Goal: Information Seeking & Learning: Understand process/instructions

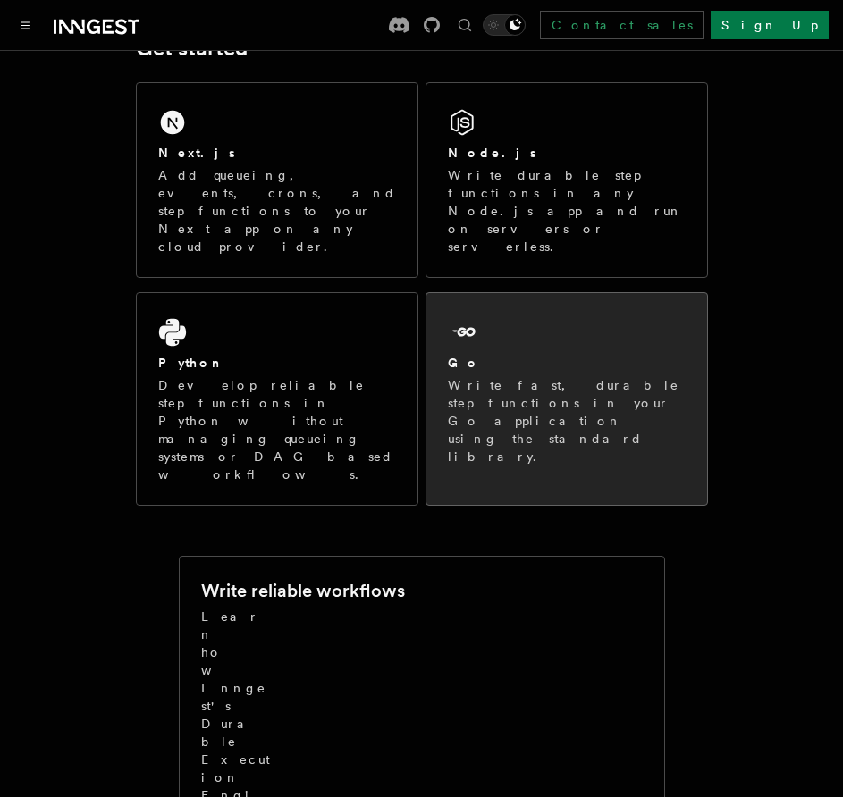
scroll to position [353, 0]
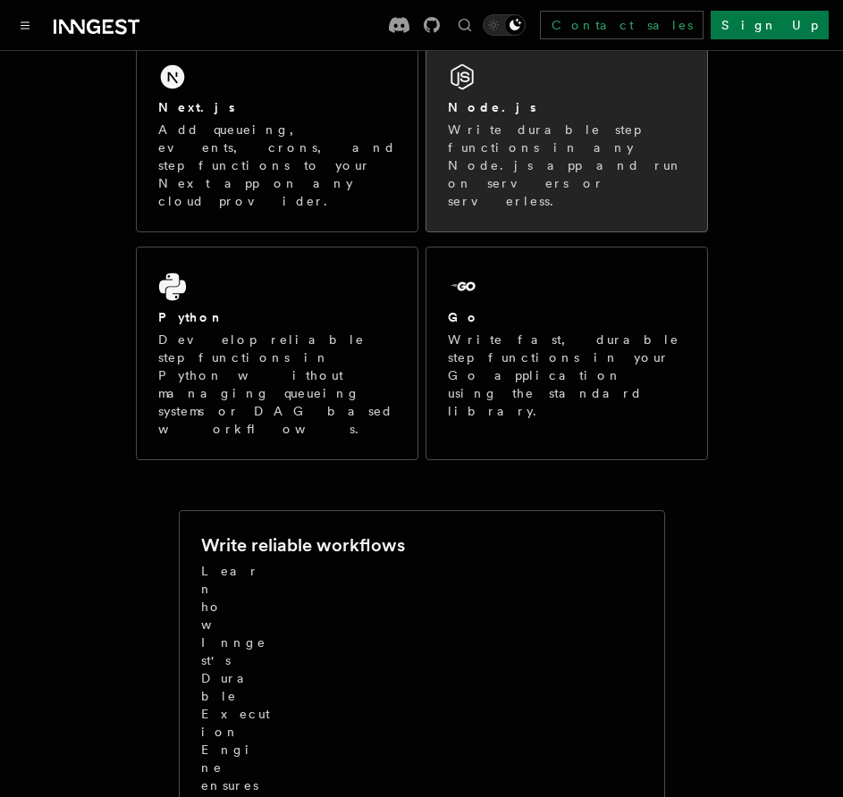
click at [543, 74] on div "Node.js Write durable step functions in any Node.js app and run on servers or s…" at bounding box center [566, 135] width 281 height 194
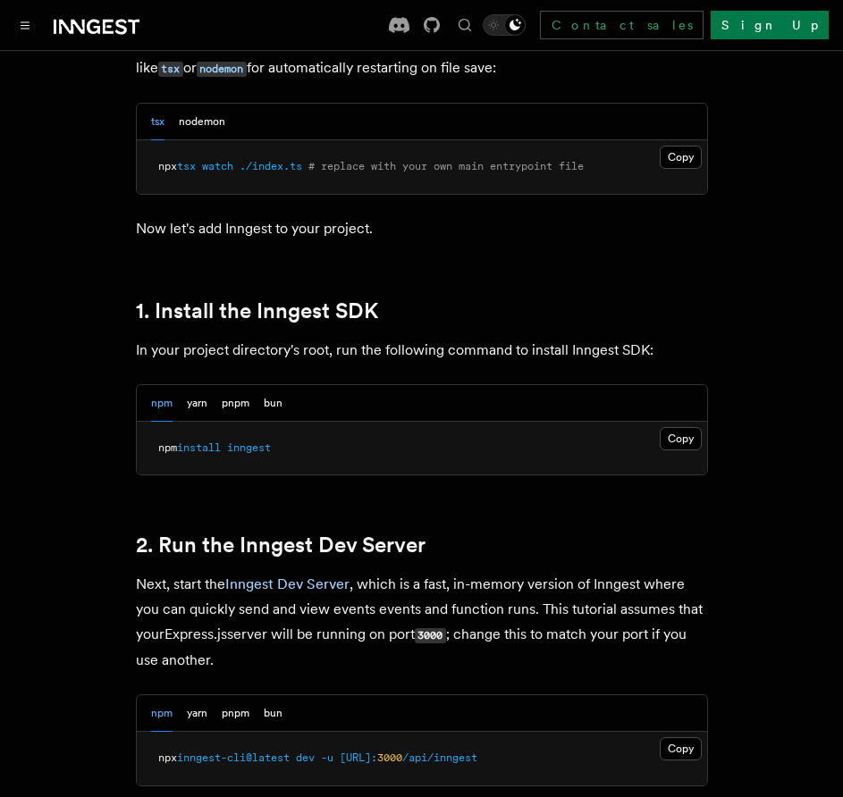
scroll to position [979, 0]
click at [669, 441] on button "Copy Copied" at bounding box center [681, 437] width 42 height 23
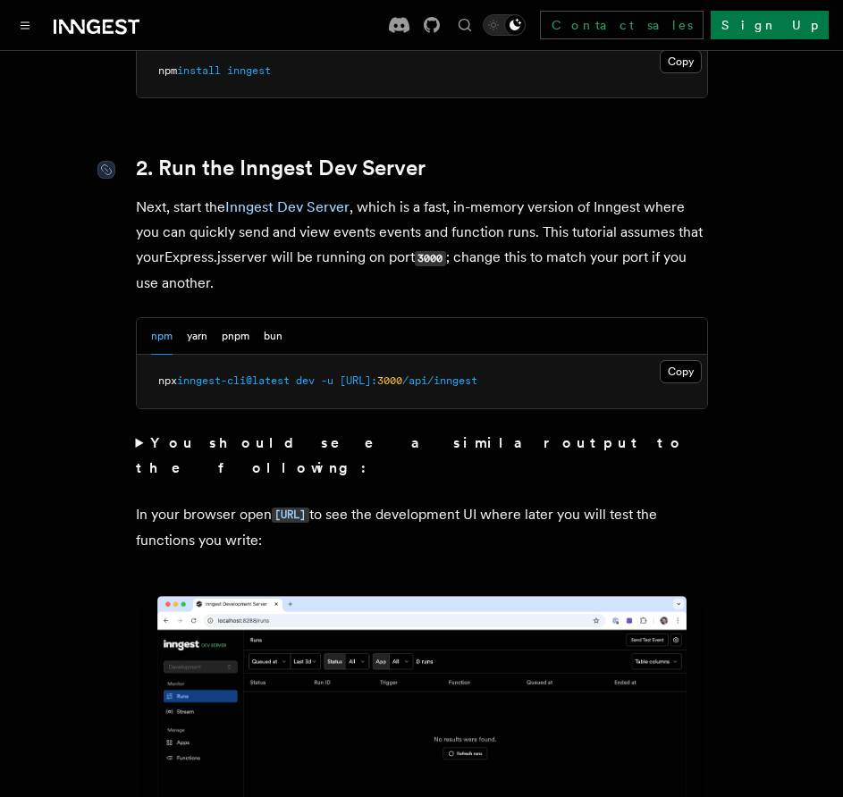
scroll to position [1356, 0]
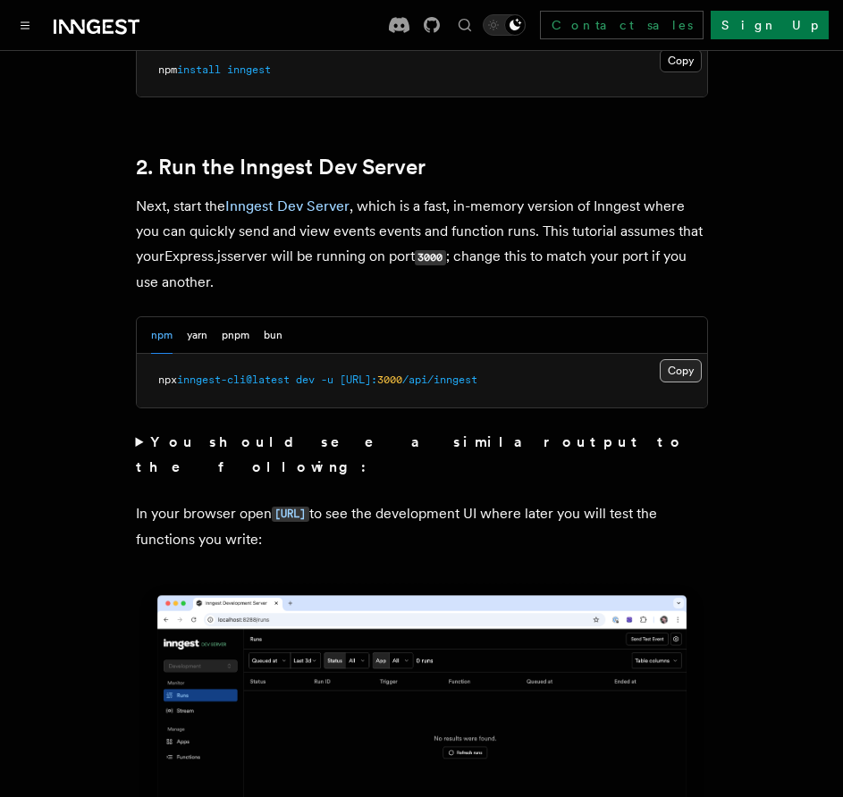
click at [675, 368] on button "Copy Copied" at bounding box center [681, 370] width 42 height 23
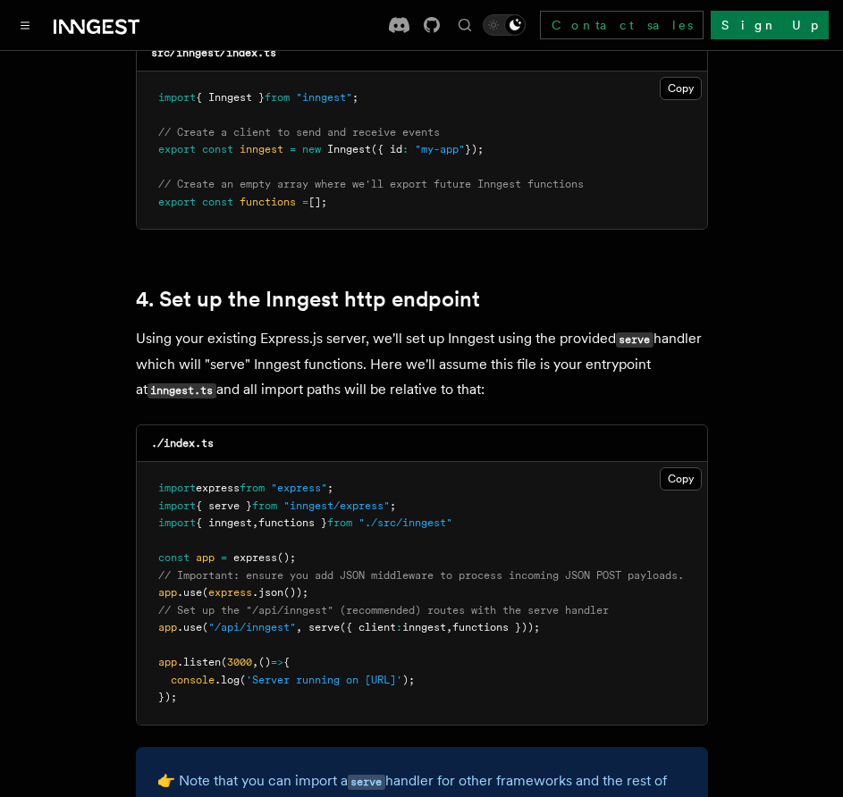
scroll to position [2613, 0]
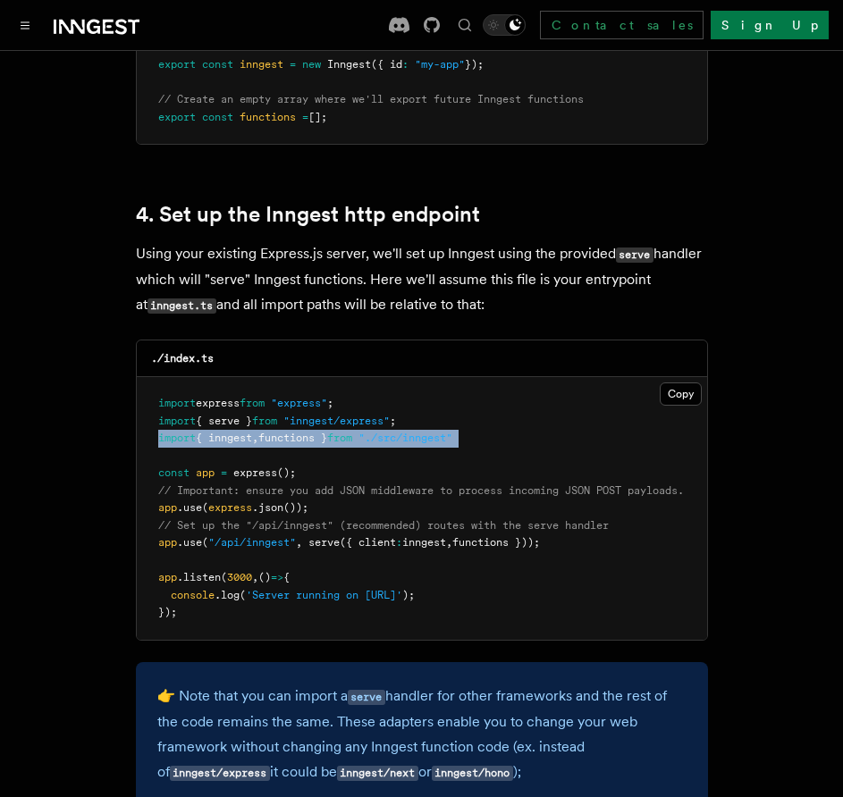
drag, startPoint x: 159, startPoint y: 415, endPoint x: 480, endPoint y: 428, distance: 321.1
click at [480, 428] on pre "import express from "express" ; import { serve } from "inngest/express" ; impor…" at bounding box center [422, 508] width 570 height 263
copy code "import { inngest , functions } from "./src/inngest""
click at [528, 437] on pre "import express from "express" ; import { serve } from "inngest/express" ; impor…" at bounding box center [422, 508] width 570 height 263
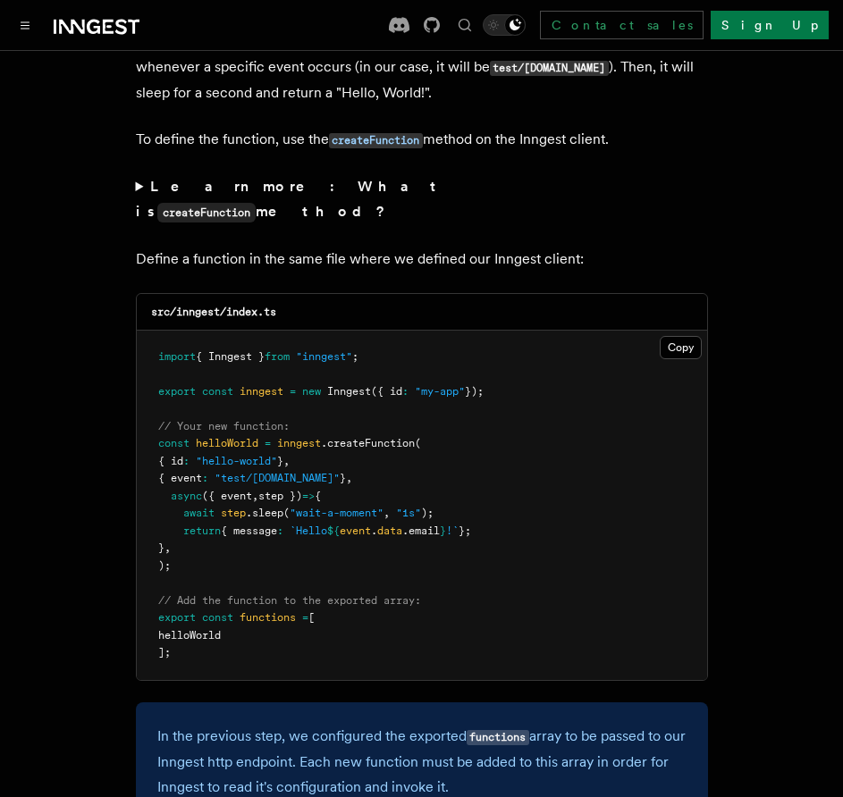
scroll to position [3490, 0]
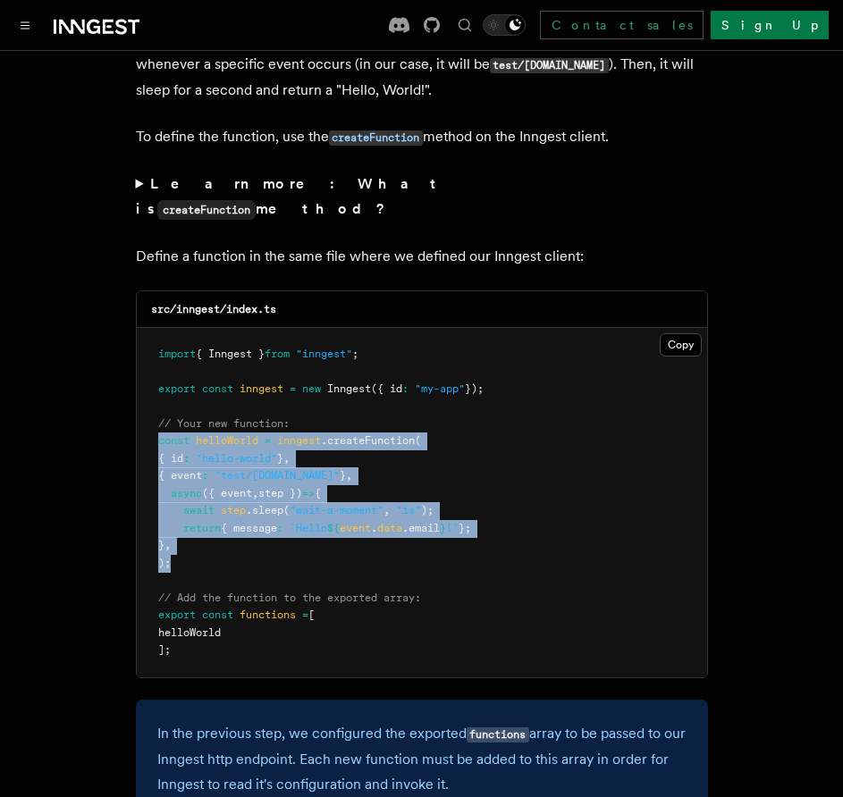
drag, startPoint x: 160, startPoint y: 390, endPoint x: 192, endPoint y: 509, distance: 124.0
click at [192, 509] on pre "import { Inngest } from "inngest" ; export const inngest = new Inngest ({ id : …" at bounding box center [422, 502] width 570 height 349
click at [158, 434] on span "const" at bounding box center [173, 440] width 31 height 13
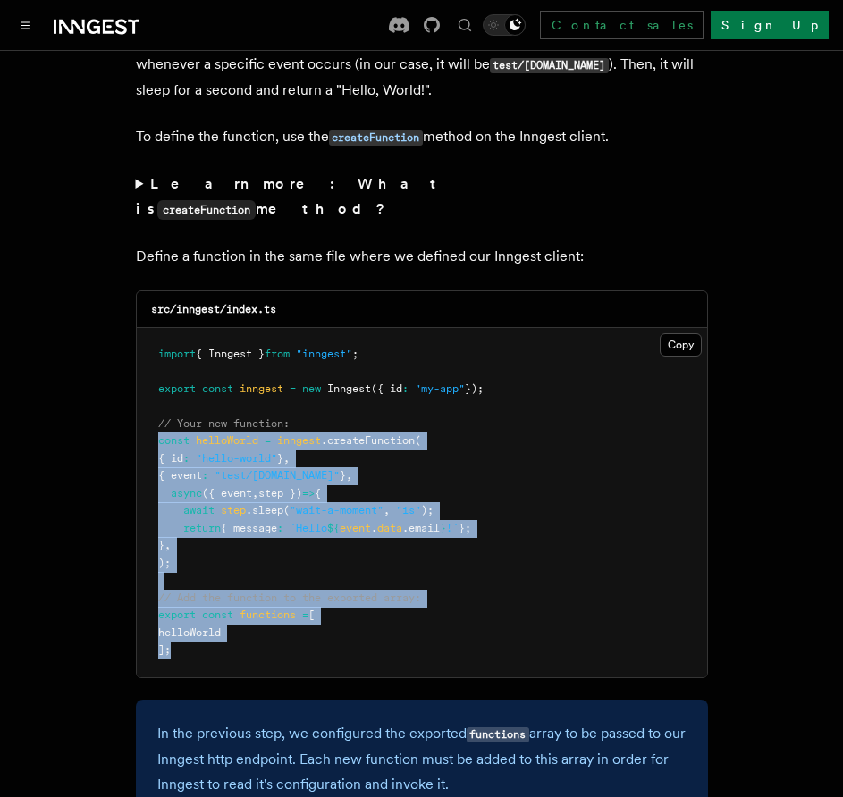
drag, startPoint x: 159, startPoint y: 391, endPoint x: 197, endPoint y: 597, distance: 209.8
click at [197, 597] on pre "import { Inngest } from "inngest" ; export const inngest = new Inngest ({ id : …" at bounding box center [422, 502] width 570 height 349
copy code "const helloWorld = inngest .createFunction ( { id : "hello-world" } , { event :…"
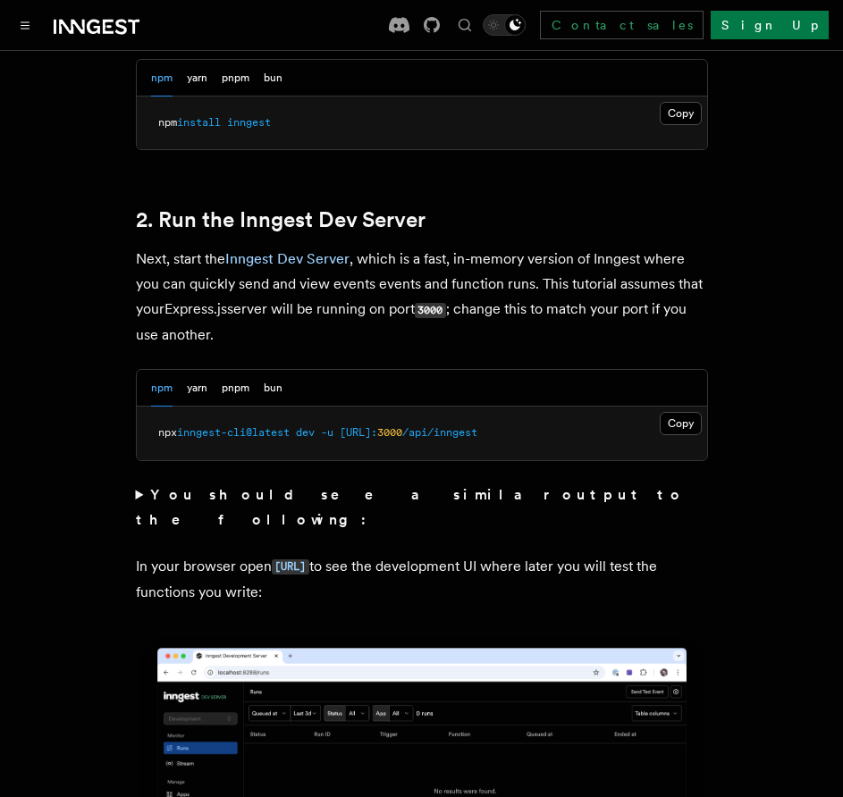
scroll to position [1328, 0]
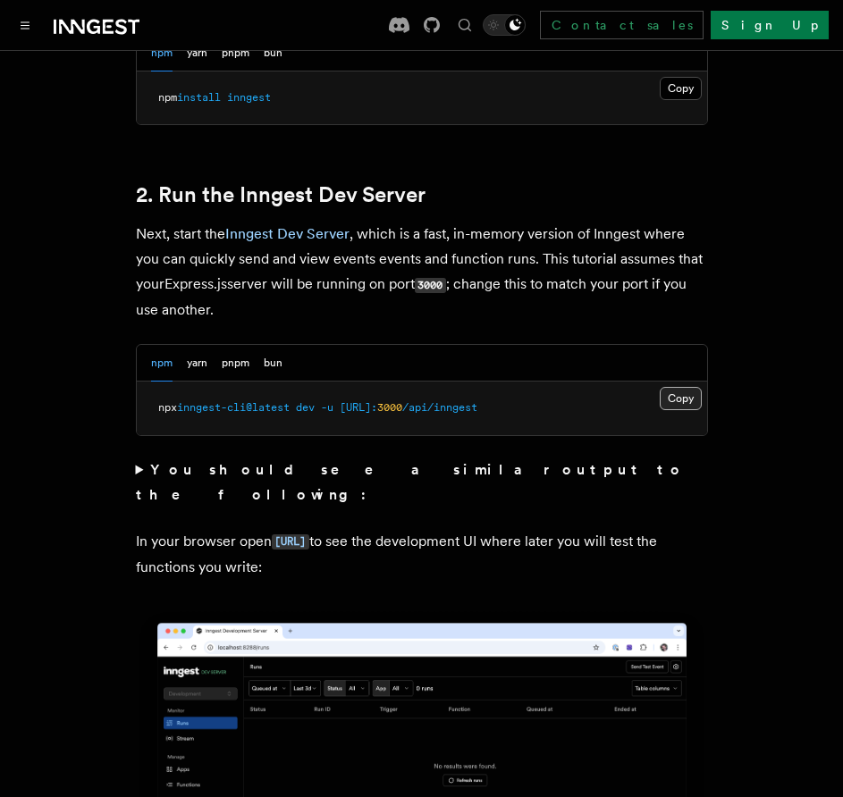
click at [691, 395] on button "Copy Copied" at bounding box center [681, 398] width 42 height 23
click at [690, 396] on button "Copy Copied" at bounding box center [681, 398] width 42 height 23
click at [685, 400] on button "Copy Copied" at bounding box center [681, 398] width 42 height 23
